Goal: Complete application form: Complete application form

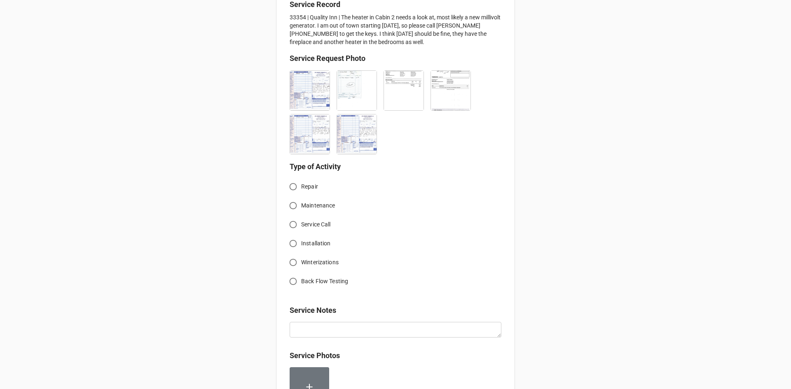
scroll to position [219, 0]
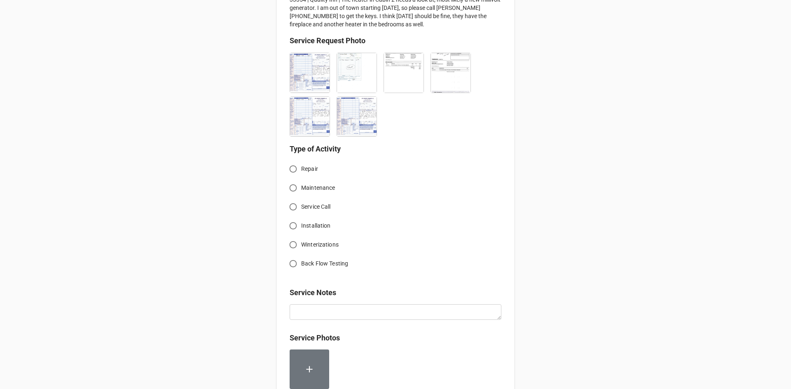
click at [290, 206] on input "Service Call" at bounding box center [293, 207] width 16 height 16
radio input "true"
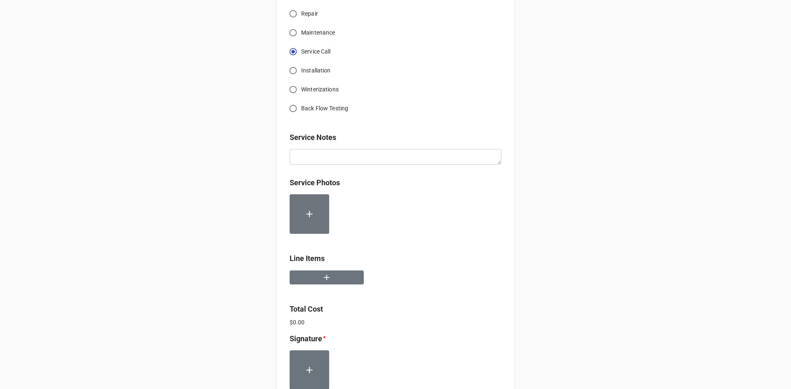
scroll to position [384, 0]
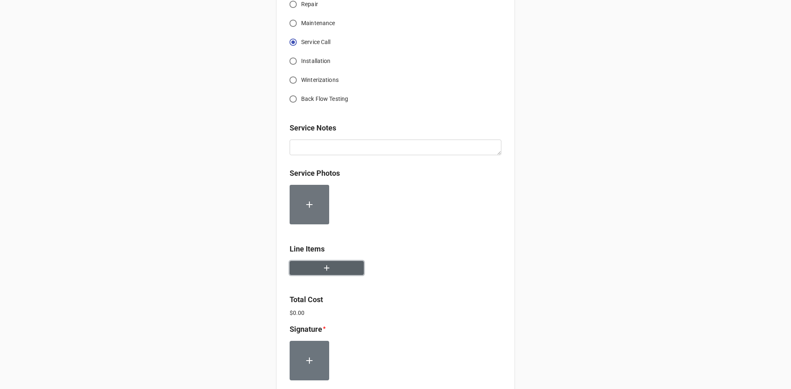
click at [325, 271] on icon "button" at bounding box center [326, 268] width 9 height 9
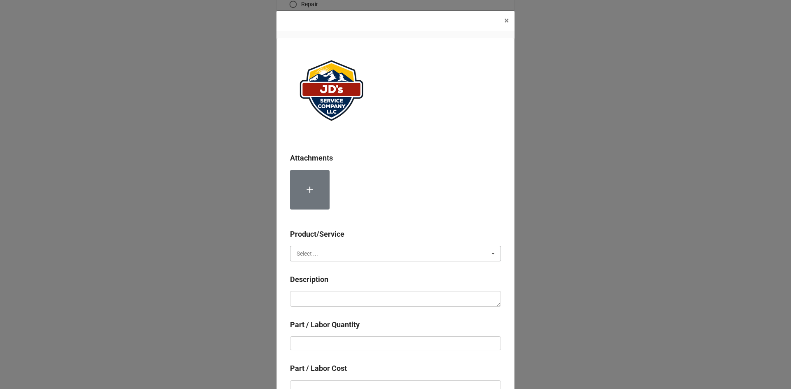
click at [398, 250] on input "text" at bounding box center [396, 253] width 210 height 15
click at [306, 271] on span "Services" at bounding box center [307, 269] width 21 height 7
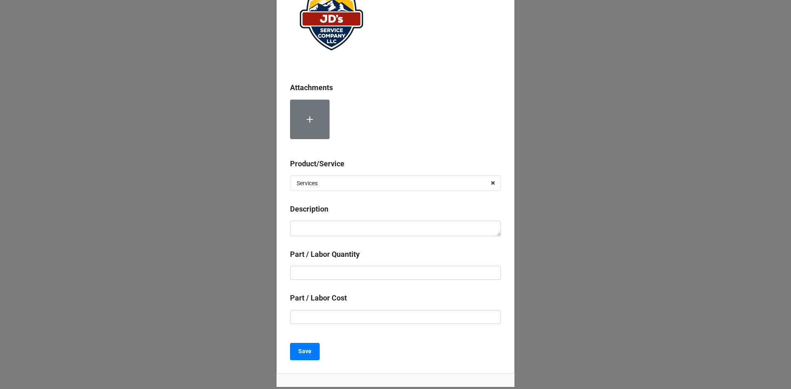
scroll to position [82, 0]
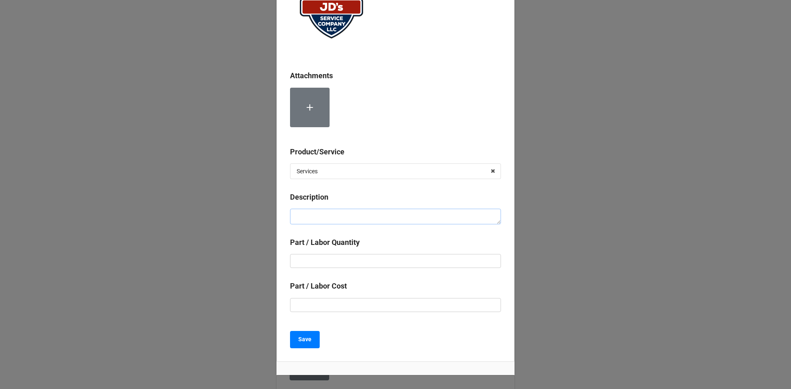
click at [358, 214] on textarea at bounding box center [395, 217] width 211 height 16
paste textarea "10:00am-11:00am; Service Address: [STREET_ADDRESS][PERSON_NAME] Troubleshoot fu…"
type textarea "x"
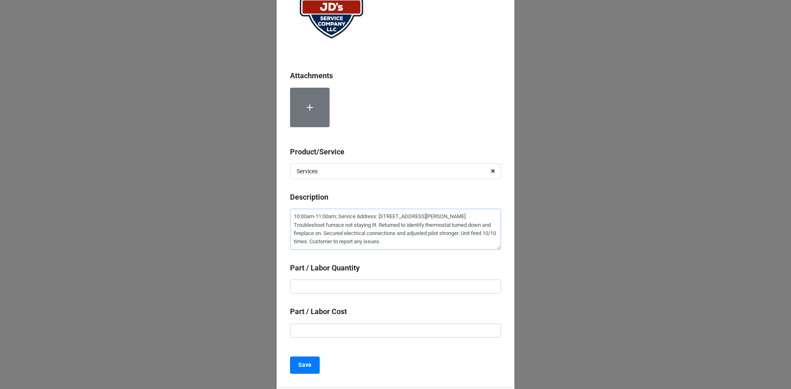
type textarea "10:00am-11:00am; Service Address: [STREET_ADDRESS][PERSON_NAME] Troubleshoot fu…"
click at [380, 284] on input "text" at bounding box center [395, 287] width 211 height 14
type textarea "x"
type input "1"
type textarea "x"
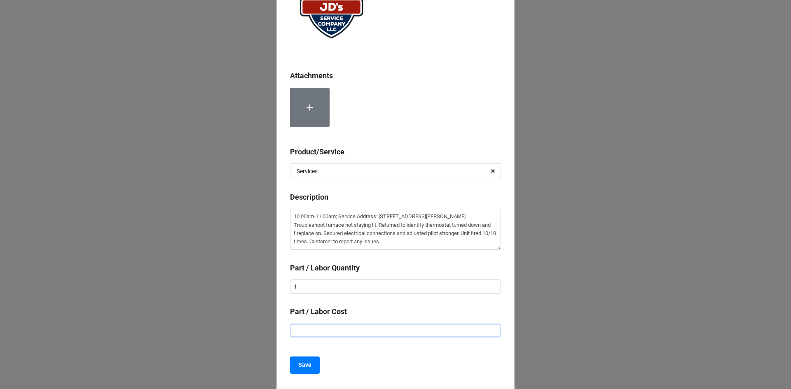
type input "$2.00"
type textarea "x"
type input "$22.00"
type textarea "x"
type input "$225.00"
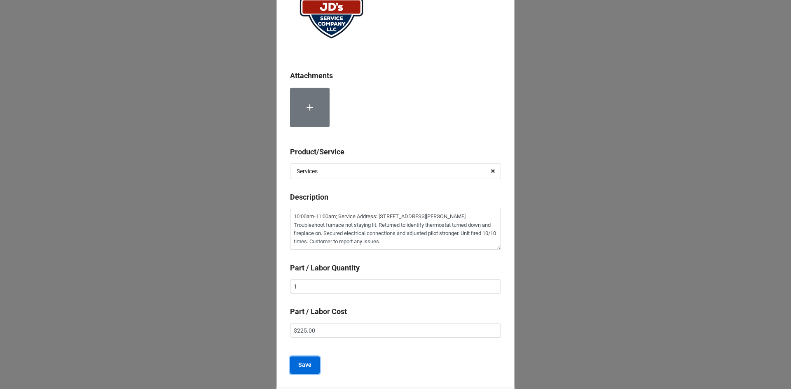
click at [306, 364] on b "Save" at bounding box center [304, 365] width 13 height 9
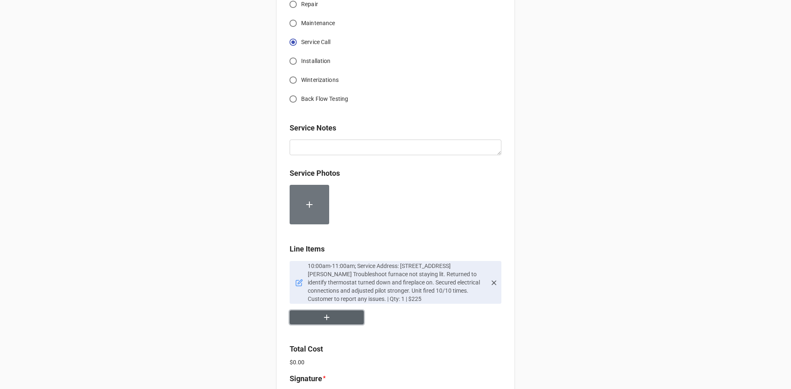
click at [335, 324] on button "button" at bounding box center [327, 318] width 74 height 14
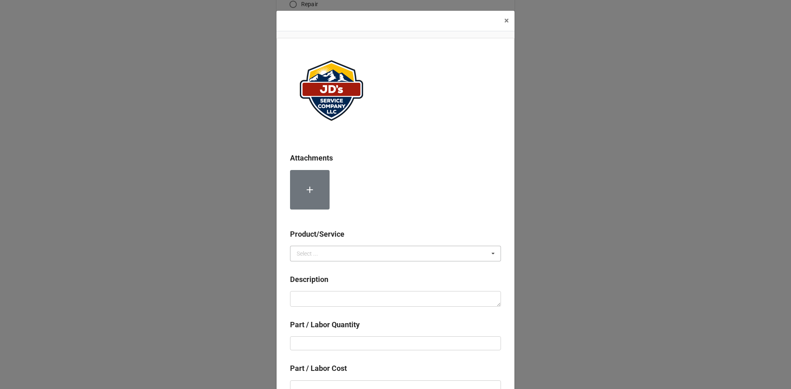
click at [309, 255] on div "Select ..." at bounding box center [307, 254] width 21 height 6
click at [318, 269] on div "Services" at bounding box center [395, 268] width 210 height 15
click at [344, 296] on textarea at bounding box center [395, 299] width 211 height 16
type textarea "x"
type textarea "D"
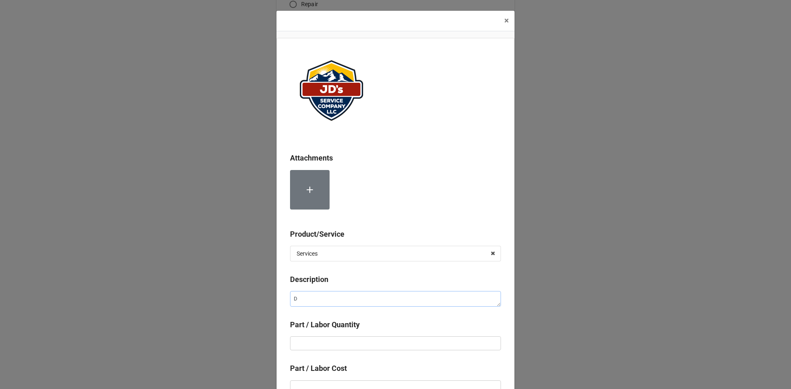
type textarea "x"
type textarea "Di"
type textarea "x"
type textarea "Dis"
type textarea "x"
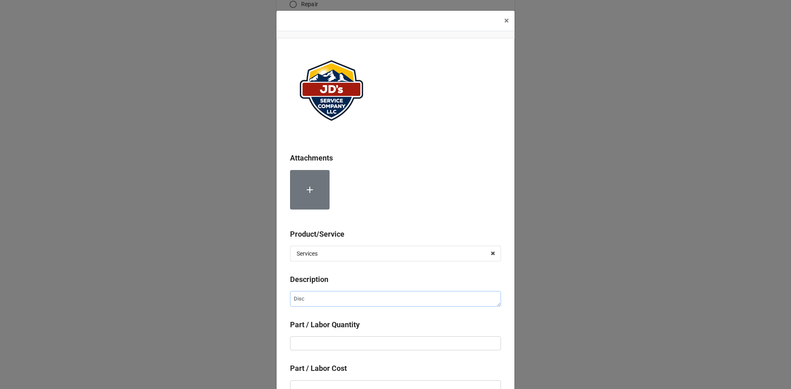
type textarea "Disci"
type textarea "x"
type textarea "Discio"
type textarea "x"
type textarea "Discio="
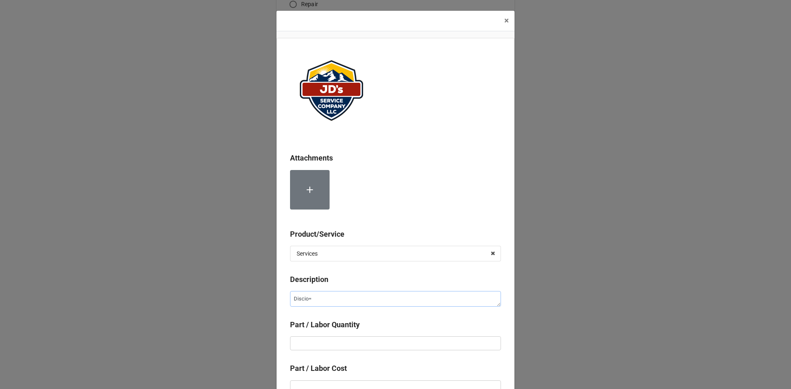
type textarea "x"
type textarea "Discio=="
type textarea "x"
type textarea "Discio="
type textarea "x"
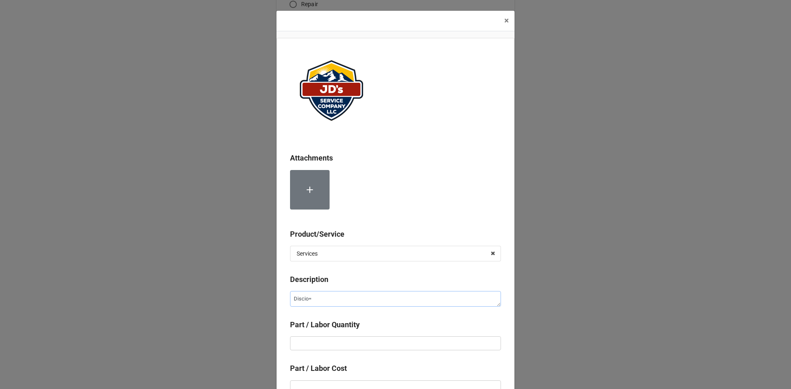
type textarea "Discio"
type textarea "x"
type textarea "Disci"
type textarea "x"
type textarea "Disc"
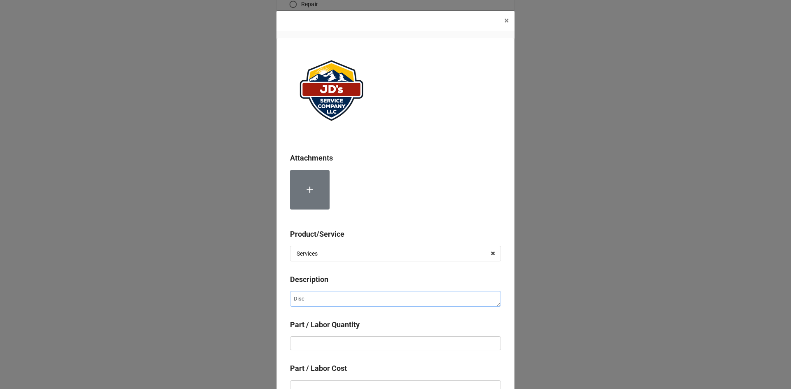
type textarea "x"
type textarea "Disco"
type textarea "x"
type textarea "Discou"
type textarea "x"
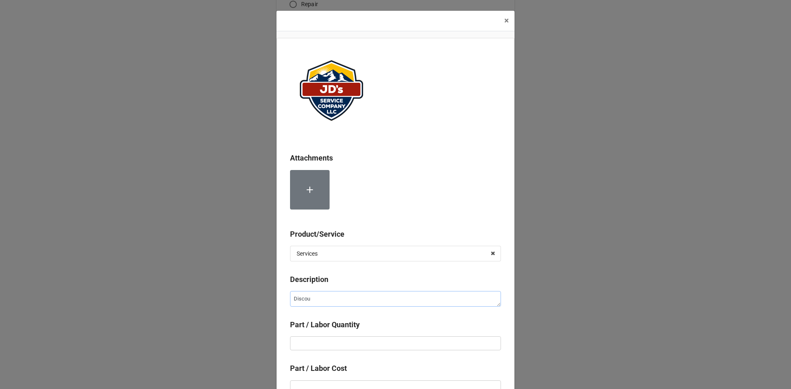
type textarea "Discoun"
type textarea "x"
type textarea "Discount"
click at [344, 338] on input "text" at bounding box center [395, 344] width 211 height 14
type textarea "x"
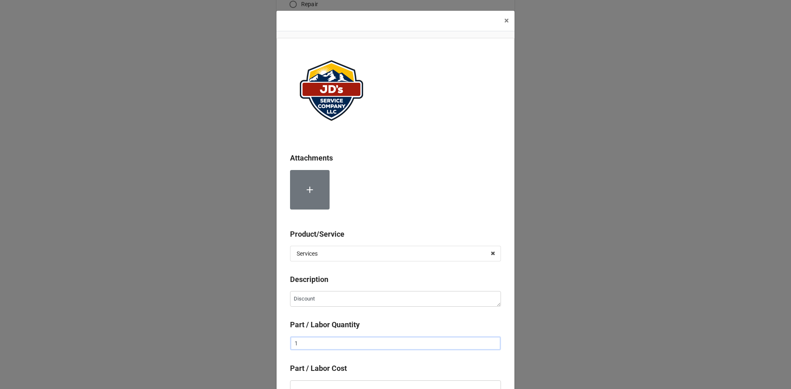
type input "1"
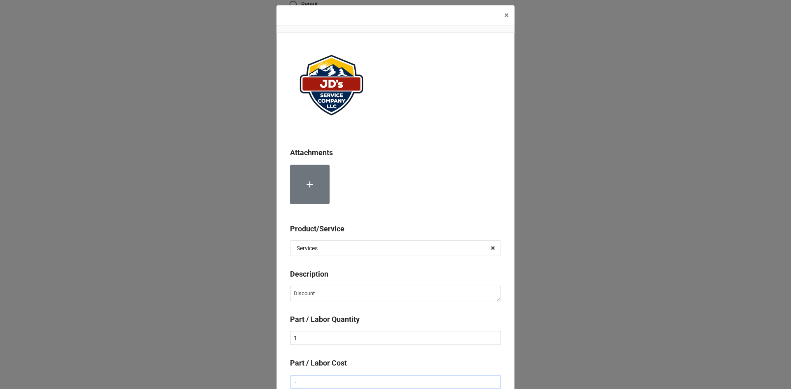
type input "-"
type textarea "x"
type input "-$2.00"
type textarea "x"
type input "-$22.00"
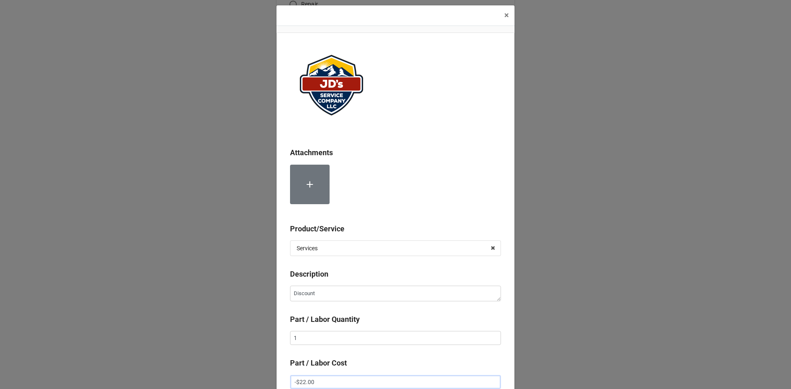
type textarea "x"
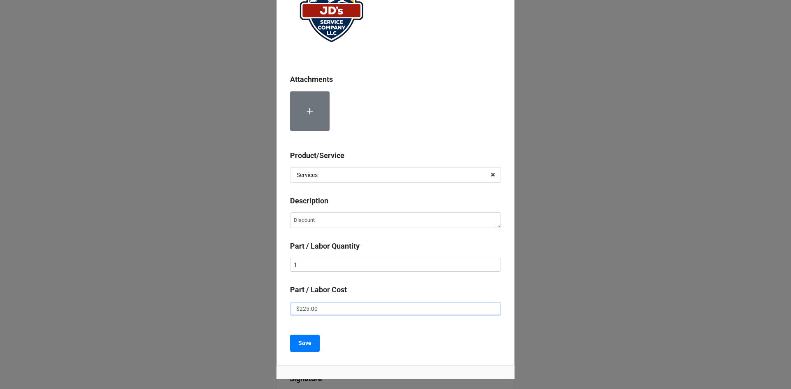
scroll to position [88, 0]
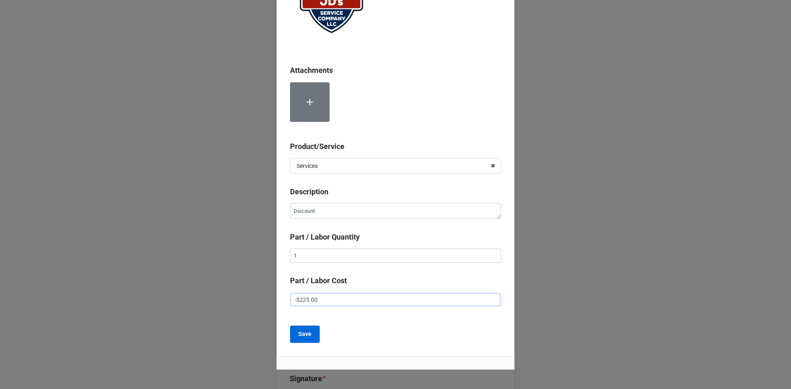
type input "-$225.00"
click at [311, 333] on button "Save" at bounding box center [305, 334] width 30 height 17
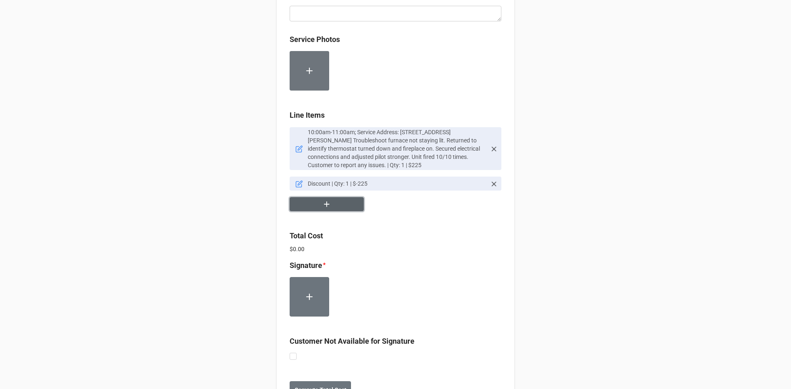
scroll to position [549, 0]
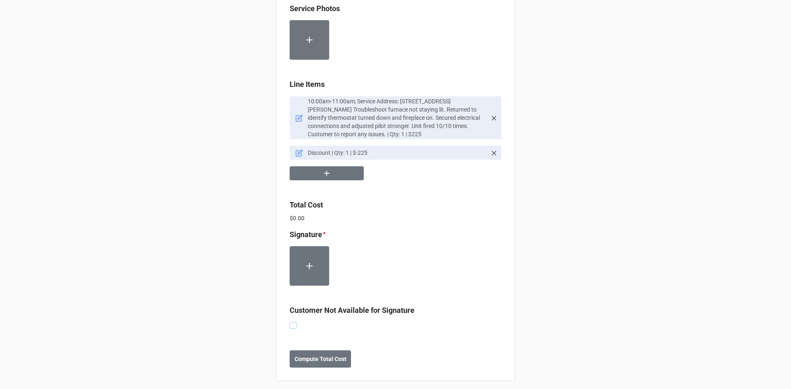
click at [290, 322] on label at bounding box center [293, 322] width 7 height 0
checkbox input "true"
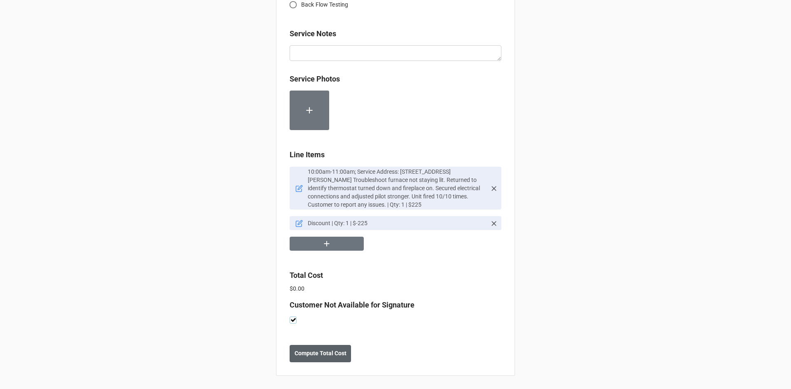
scroll to position [479, 0]
click at [329, 353] on b "Compute Total Cost" at bounding box center [321, 353] width 52 height 9
click at [305, 356] on b "Save" at bounding box center [304, 353] width 13 height 9
